Goal: Task Accomplishment & Management: Manage account settings

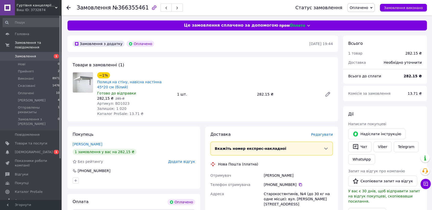
click at [321, 133] on span "Редагувати" at bounding box center [322, 134] width 22 height 4
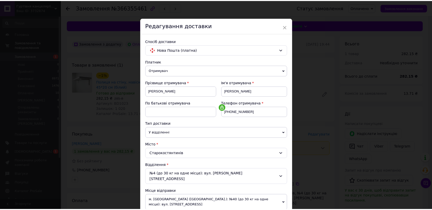
scroll to position [134, 0]
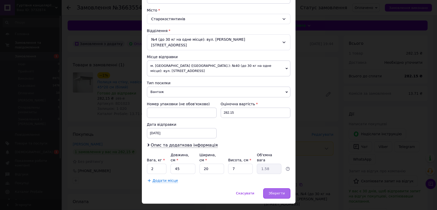
click at [275, 191] on span "Зберегти" at bounding box center [276, 193] width 16 height 4
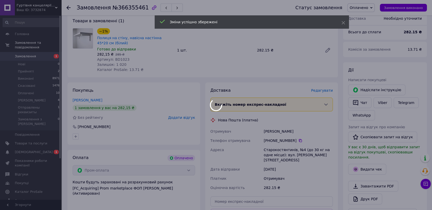
scroll to position [142, 0]
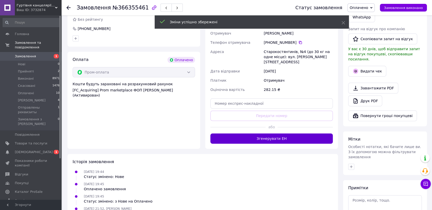
click at [274, 133] on button "Згенерувати ЕН" at bounding box center [271, 138] width 122 height 10
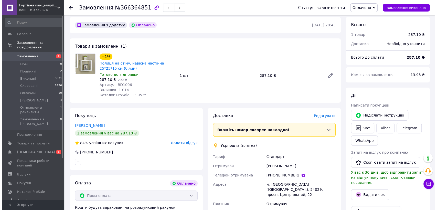
scroll to position [28, 0]
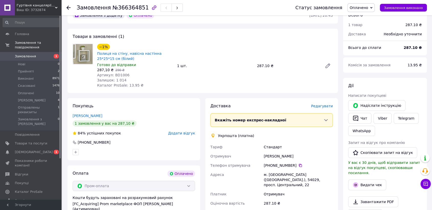
click at [327, 105] on span "Редагувати" at bounding box center [322, 106] width 22 height 4
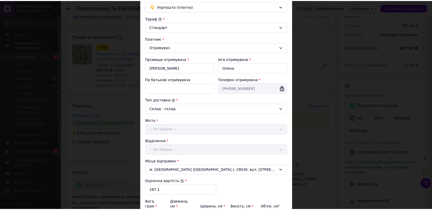
scroll to position [109, 0]
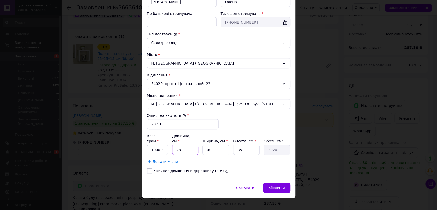
click at [195, 144] on input "28" at bounding box center [185, 149] width 26 height 10
click at [214, 144] on input "40" at bounding box center [215, 149] width 26 height 10
type input "2"
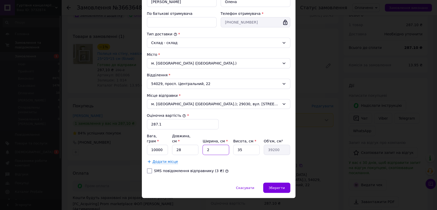
type input "1960"
type input "22"
type input "21560"
type input "22"
click at [252, 144] on input "35" at bounding box center [246, 149] width 26 height 10
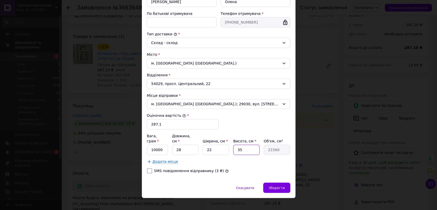
click at [252, 144] on input "35" at bounding box center [246, 149] width 26 height 10
type input "1"
type input "616"
type input "12"
type input "7392"
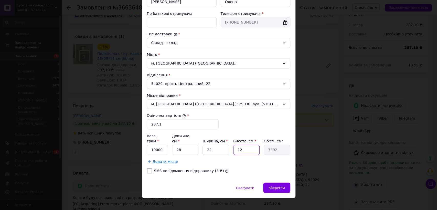
type input "12"
click at [164, 144] on input "10000" at bounding box center [157, 149] width 21 height 10
type input "2000"
click at [274, 186] on span "Зберегти" at bounding box center [276, 188] width 16 height 4
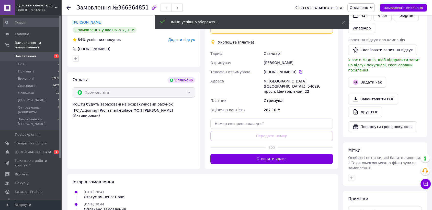
scroll to position [142, 0]
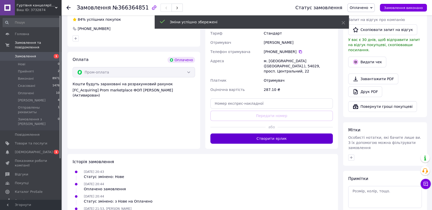
click at [258, 136] on button "Створити ярлик" at bounding box center [271, 138] width 122 height 10
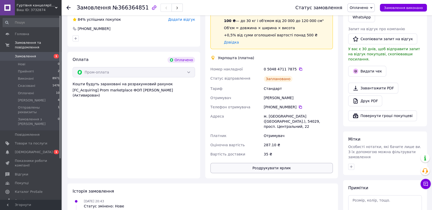
click at [283, 163] on button "Роздрукувати ярлик" at bounding box center [271, 168] width 122 height 10
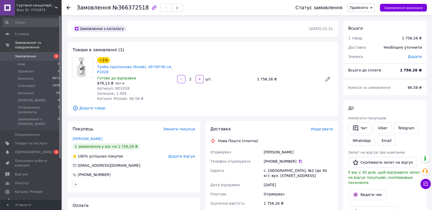
click at [331, 128] on div "Доставка Редагувати Нова Пошта (платна) Отримувач матвієнко віктор Телефон отри…" at bounding box center [271, 208] width 122 height 164
click at [325, 127] on span "Редагувати" at bounding box center [322, 129] width 22 height 4
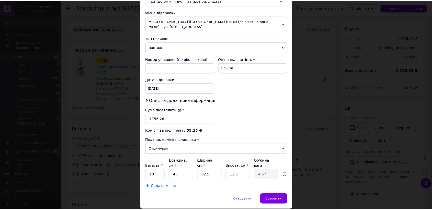
scroll to position [185, 0]
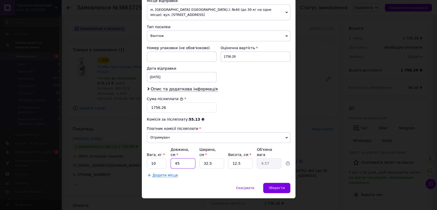
click at [189, 158] on input "45" at bounding box center [182, 163] width 25 height 10
type input "5"
type input "0.51"
type input "50"
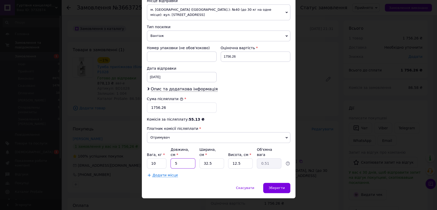
type input "5.08"
type input "50"
click at [215, 158] on input "32.5" at bounding box center [211, 163] width 25 height 10
type input "4"
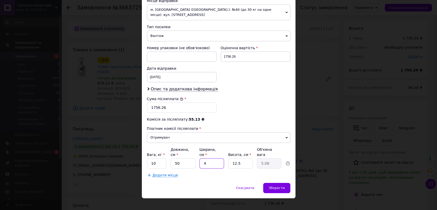
type input "0.63"
type input "40"
type input "6.25"
type input "40"
click at [242, 160] on input "12.5" at bounding box center [240, 163] width 25 height 10
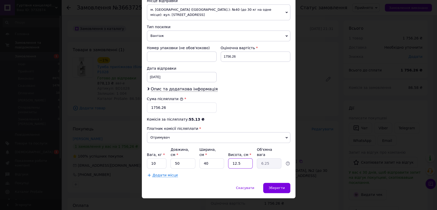
click at [242, 160] on input "12.5" at bounding box center [240, 163] width 25 height 10
type input "2"
type input "1"
type input "20"
type input "10"
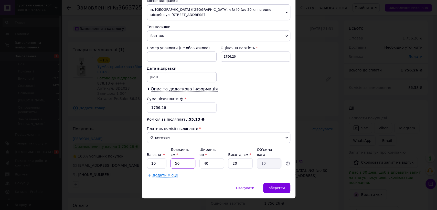
click at [188, 158] on input "50" at bounding box center [182, 163] width 25 height 10
click at [211, 158] on input "40" at bounding box center [211, 163] width 25 height 10
click at [233, 158] on input "20" at bounding box center [240, 163] width 25 height 10
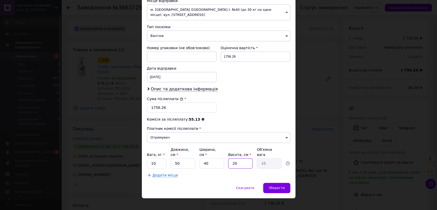
click at [233, 158] on input "20" at bounding box center [240, 163] width 25 height 10
type input "2"
type input "1"
type input "25"
type input "12.5"
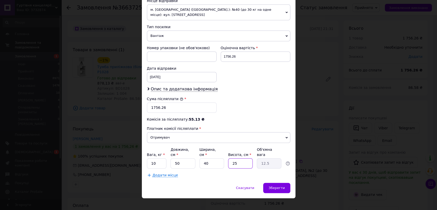
type input "25"
click at [156, 158] on input "10" at bounding box center [157, 163] width 20 height 10
type input "12"
click at [281, 186] on span "Зберегти" at bounding box center [276, 188] width 16 height 4
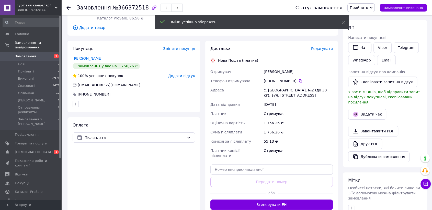
scroll to position [85, 0]
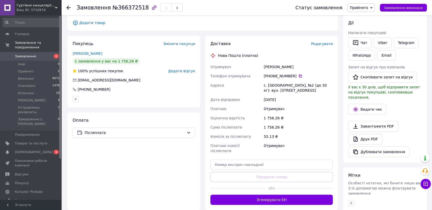
click at [271, 194] on button "Згенерувати ЕН" at bounding box center [271, 199] width 122 height 10
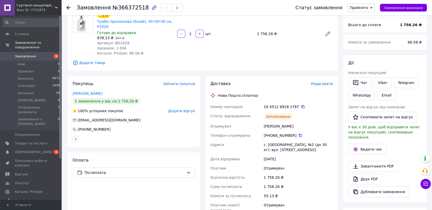
scroll to position [0, 0]
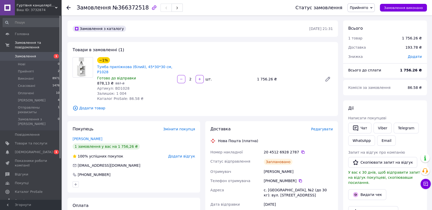
click at [147, 40] on div "Замовлення з каталогу 12.10.2025 • 21:31 Товари в замовленні (1) −1% Тумба прил…" at bounding box center [203, 206] width 276 height 373
click at [426, 186] on icon at bounding box center [425, 183] width 5 height 5
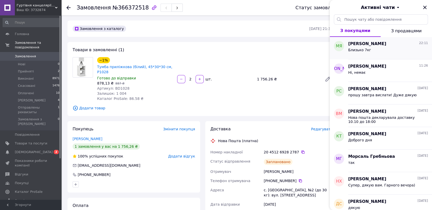
click at [368, 53] on div "Близько 7кг" at bounding box center [388, 51] width 80 height 8
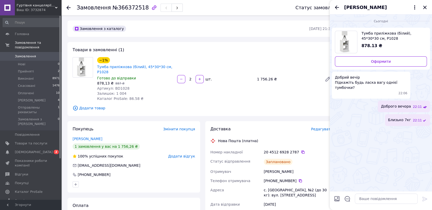
click at [403, 104] on span "Доброго вечора" at bounding box center [396, 106] width 30 height 5
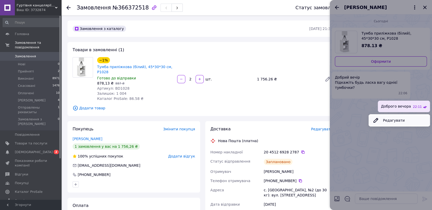
click at [397, 115] on button "Редагувати" at bounding box center [399, 120] width 61 height 10
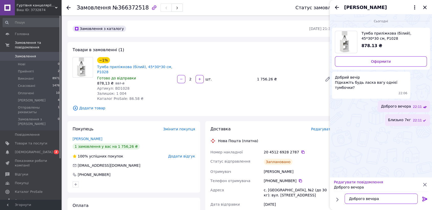
click at [391, 195] on textarea "Доброго вечора" at bounding box center [381, 198] width 73 height 10
type textarea "Доброго вечора, Маргарита"
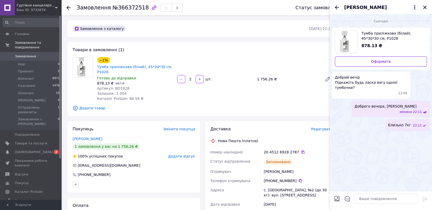
click at [414, 9] on icon at bounding box center [414, 7] width 1 height 4
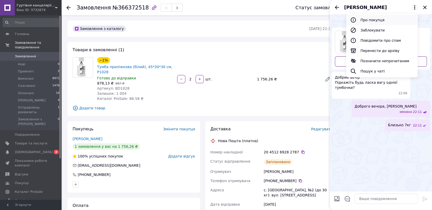
click at [383, 18] on button "Про покупця" at bounding box center [382, 20] width 72 height 10
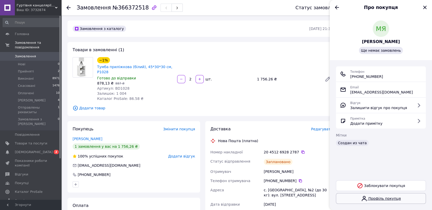
click at [379, 202] on link "Профіль покупця" at bounding box center [381, 198] width 90 height 11
click at [25, 150] on span "[DEMOGRAPHIC_DATA]" at bounding box center [34, 152] width 38 height 5
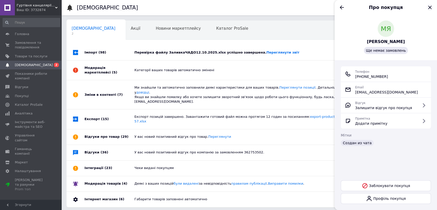
click at [431, 6] on icon "Закрити" at bounding box center [429, 7] width 3 height 3
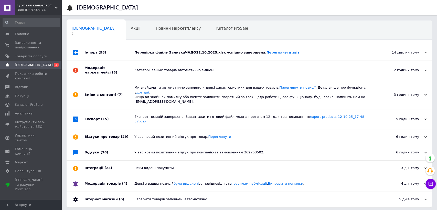
click at [144, 56] on div "Перевірка файлу ЗаливкаЧАДО12.10.2025.xlsx успішно завершена. Переглянути звіт" at bounding box center [254, 52] width 241 height 15
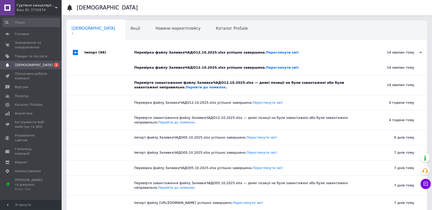
click at [141, 53] on div "Перевірка файлу ЗаливкаЧАДО12.10.2025.xlsx успішно завершена. Переглянути звіт" at bounding box center [252, 52] width 237 height 5
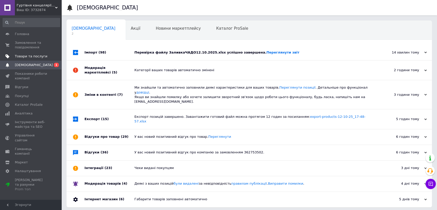
click at [48, 57] on span at bounding box center [54, 56] width 14 height 5
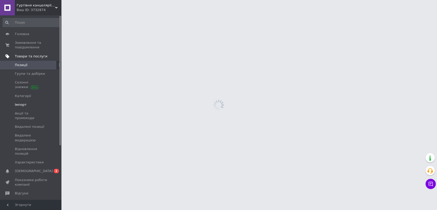
click at [23, 104] on span "Імпорт" at bounding box center [21, 104] width 12 height 5
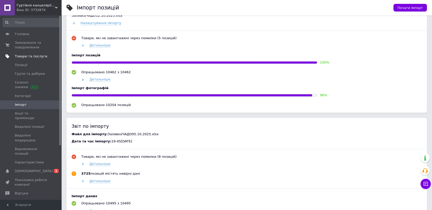
scroll to position [340, 0]
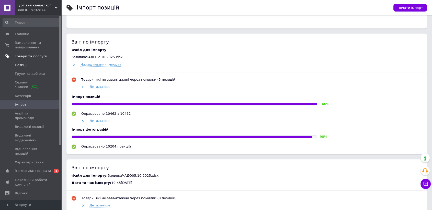
click at [17, 66] on span "Позиції" at bounding box center [21, 65] width 13 height 5
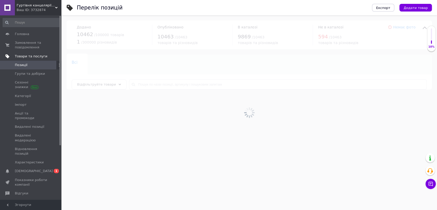
click at [189, 87] on div at bounding box center [248, 112] width 375 height 194
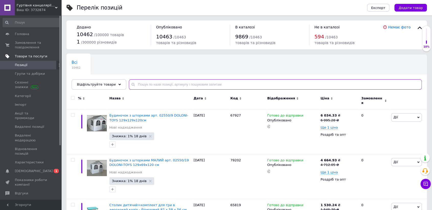
click at [189, 84] on input "text" at bounding box center [275, 84] width 293 height 10
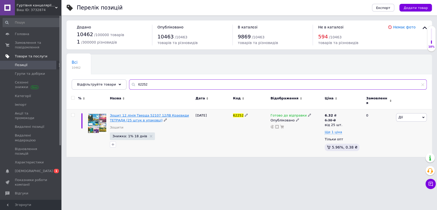
type input "62252"
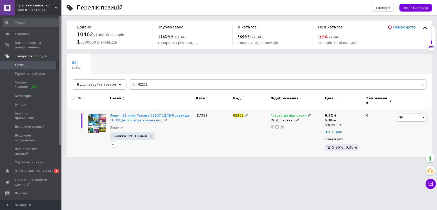
click at [130, 115] on span "Зошит 12 лінія Тверда 52107 12ЛВ Краєвиди ТЕТРАДА (25 штук в упаковці)" at bounding box center [149, 117] width 79 height 8
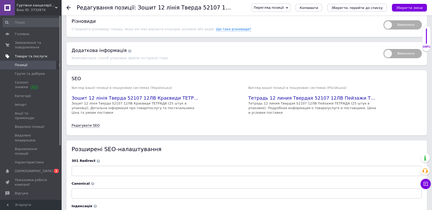
scroll to position [820, 0]
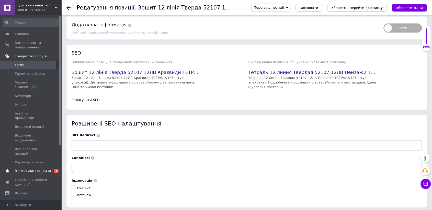
click at [41, 169] on span "[DEMOGRAPHIC_DATA]" at bounding box center [31, 171] width 32 height 5
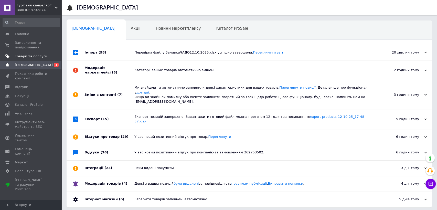
click at [196, 48] on div "Перевірка файлу ЗаливкаЧАДО12.10.2025.xlsx успішно завершена. Переглянути звіт" at bounding box center [254, 52] width 241 height 15
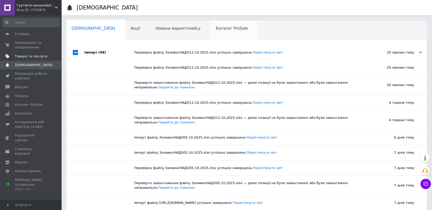
click at [211, 31] on div "Каталог ProSale 0" at bounding box center [234, 30] width 47 height 19
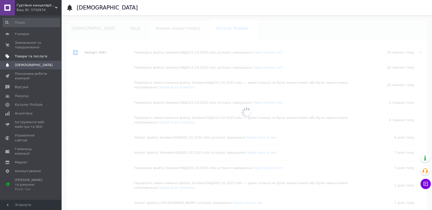
click at [150, 33] on div "Новини маркетплейсу 0" at bounding box center [180, 30] width 60 height 19
click at [122, 31] on div at bounding box center [246, 112] width 371 height 194
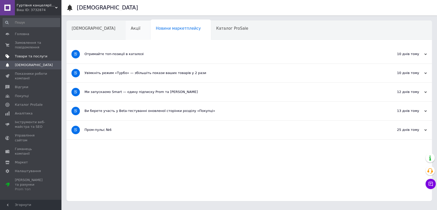
click at [126, 31] on div "Акції" at bounding box center [138, 30] width 25 height 19
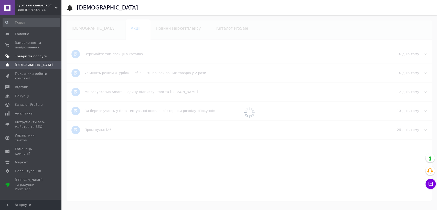
click at [96, 31] on div "[DEMOGRAPHIC_DATA]" at bounding box center [95, 30] width 59 height 19
click at [96, 31] on div at bounding box center [248, 112] width 375 height 194
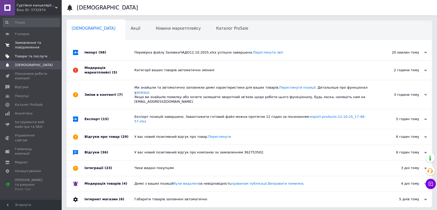
click at [33, 43] on span "Замовлення та повідомлення" at bounding box center [31, 44] width 32 height 9
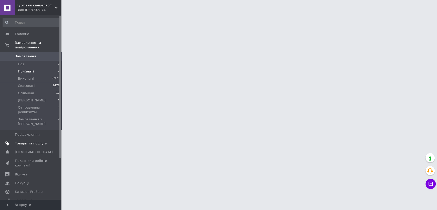
click at [27, 69] on span "Прийняті" at bounding box center [26, 71] width 16 height 5
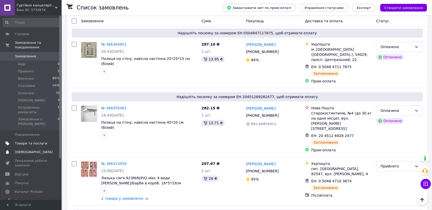
scroll to position [142, 0]
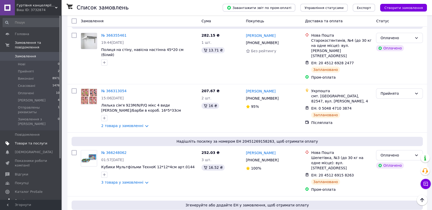
click at [23, 196] on link "Аналітика" at bounding box center [31, 200] width 63 height 9
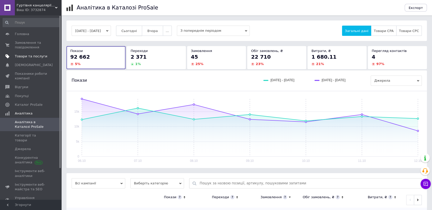
click at [137, 29] on span "Сьогодні" at bounding box center [129, 31] width 16 height 4
